Goal: Task Accomplishment & Management: Complete application form

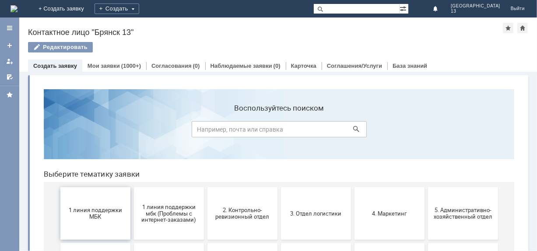
click at [90, 211] on span "1 линия поддержки МБК" at bounding box center [95, 213] width 65 height 13
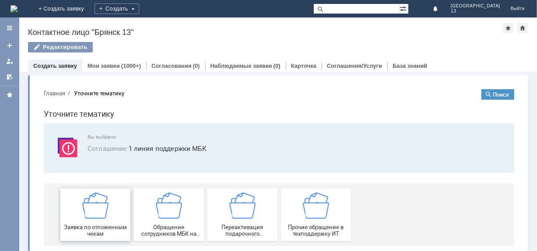
click at [91, 211] on img at bounding box center [95, 205] width 26 height 26
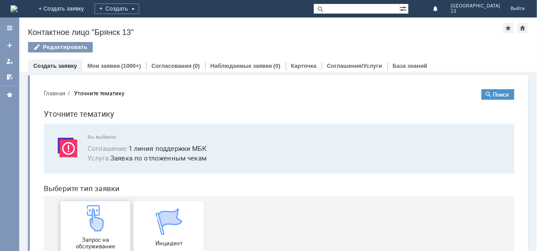
click at [92, 211] on img at bounding box center [95, 218] width 26 height 26
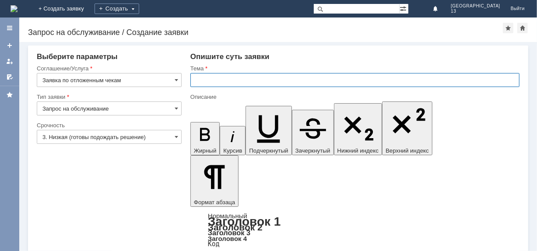
click at [207, 81] on input "text" at bounding box center [354, 80] width 329 height 14
type input "Отложенные чеки [DATE]-[DATE] [GEOGRAPHIC_DATA] 13"
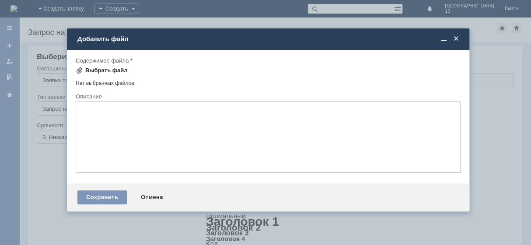
click at [92, 70] on div "Выбрать файл" at bounding box center [106, 70] width 42 height 7
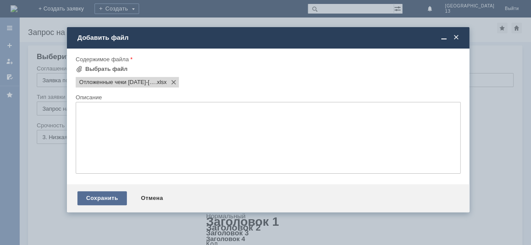
click at [109, 200] on div "Сохранить" at bounding box center [101, 198] width 49 height 14
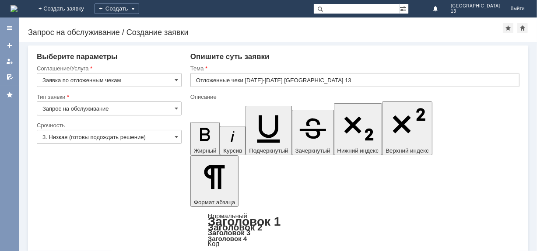
scroll to position [26, 0]
